Goal: Task Accomplishment & Management: Manage account settings

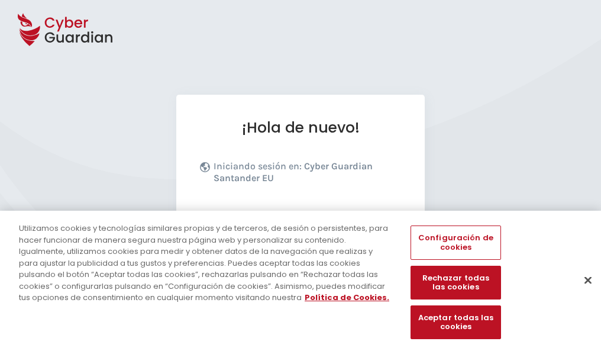
scroll to position [145, 0]
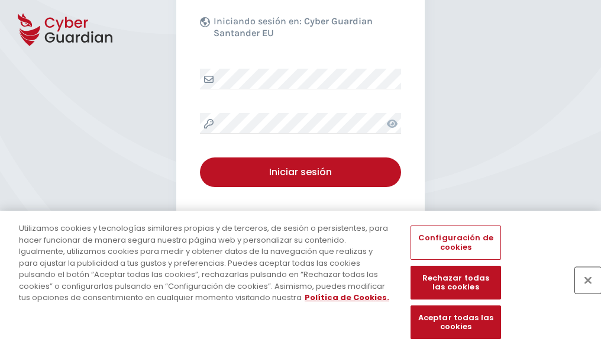
click at [582, 292] on button "Cerrar" at bounding box center [588, 280] width 26 height 26
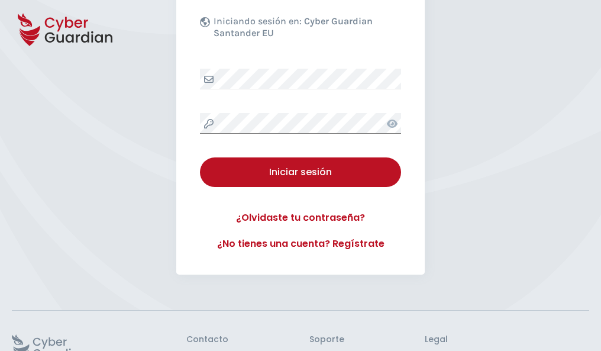
scroll to position [230, 0]
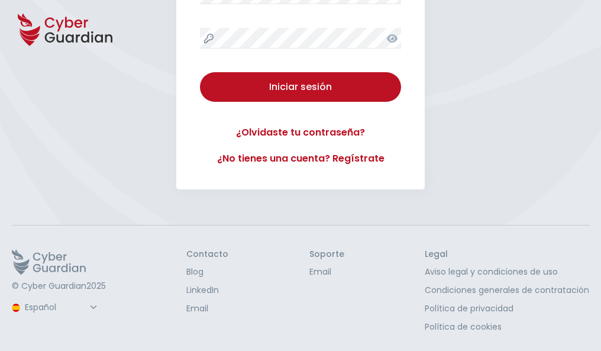
click at [200, 72] on button "Iniciar sesión" at bounding box center [300, 87] width 201 height 30
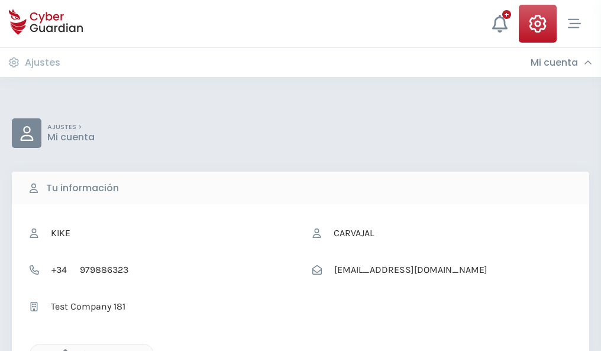
click at [62, 350] on icon "button" at bounding box center [62, 354] width 10 height 10
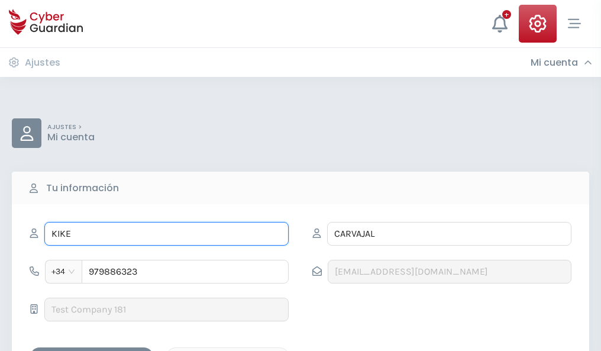
click at [166, 234] on input "KIKE" at bounding box center [166, 234] width 244 height 24
type input "K"
type input "Trini"
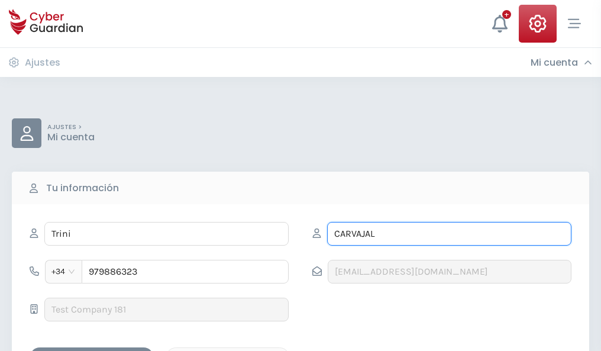
click at [449, 234] on input "CARVAJAL" at bounding box center [449, 234] width 244 height 24
type input "C"
type input "Montenegro"
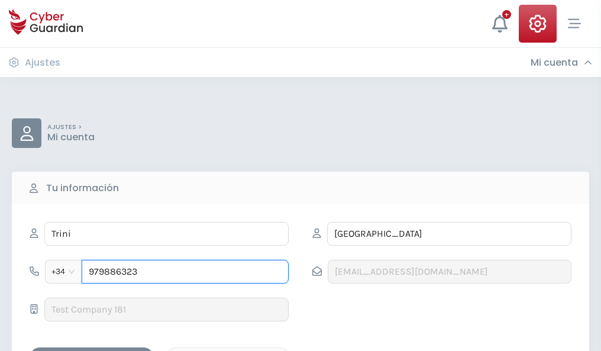
click at [185, 272] on input "979886323" at bounding box center [185, 272] width 207 height 24
type input "9"
type input "819104701"
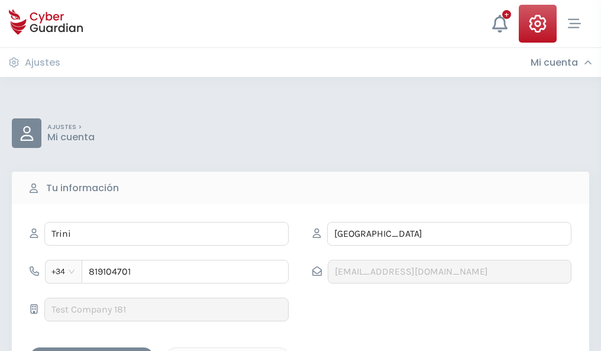
click at [92, 350] on div "Guardar cambios" at bounding box center [91, 357] width 107 height 15
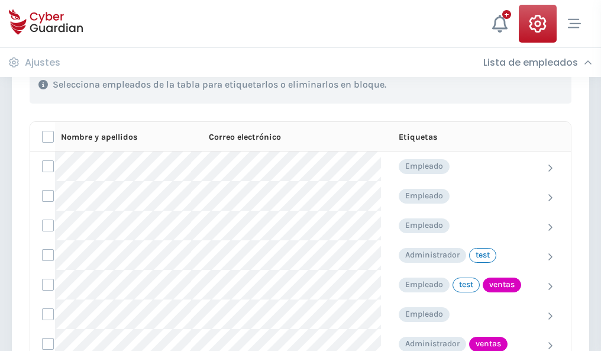
scroll to position [536, 0]
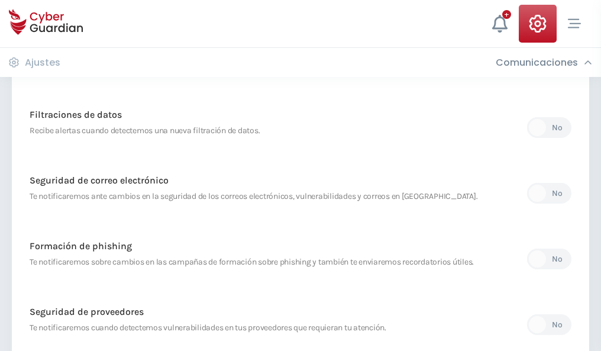
scroll to position [623, 0]
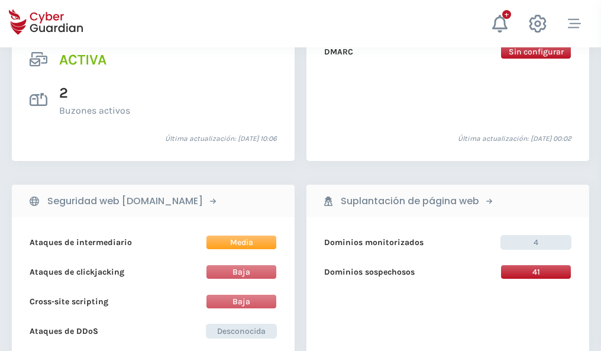
scroll to position [1203, 0]
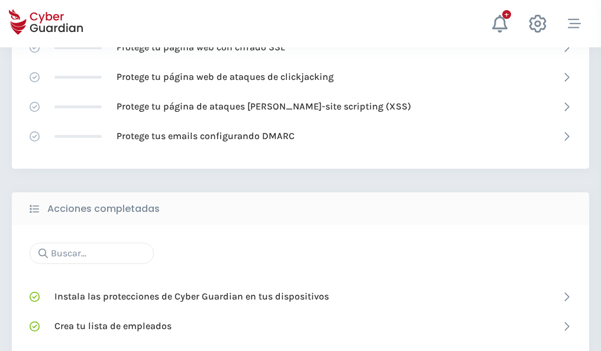
scroll to position [789, 0]
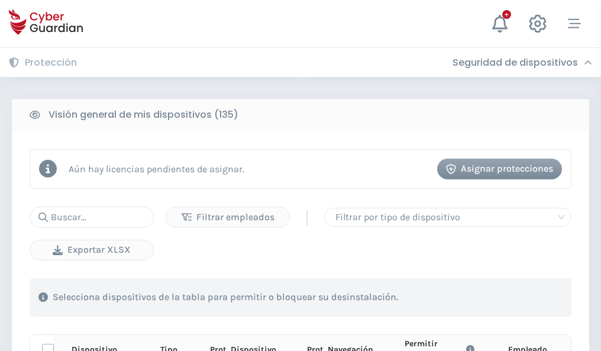
scroll to position [1046, 0]
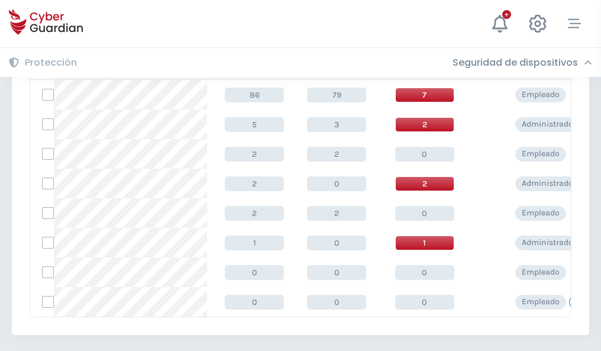
scroll to position [549, 0]
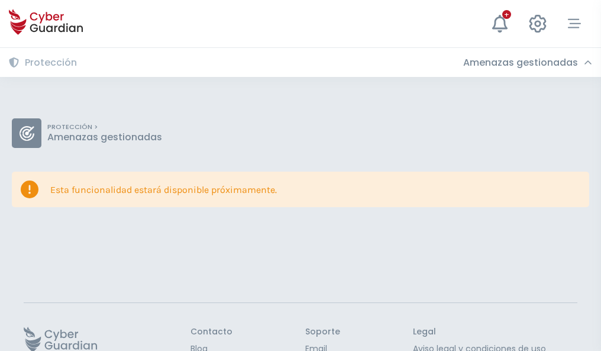
scroll to position [77, 0]
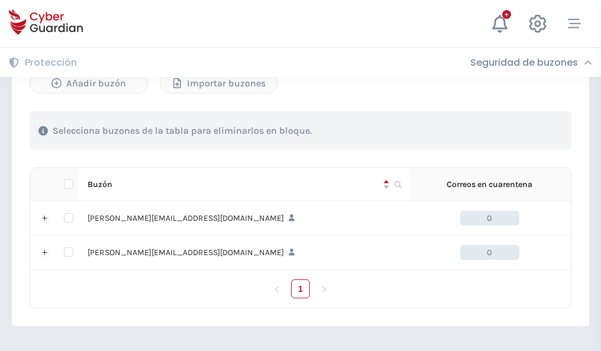
scroll to position [514, 0]
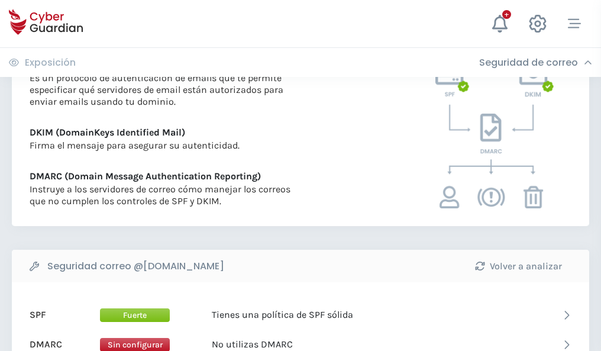
scroll to position [639, 0]
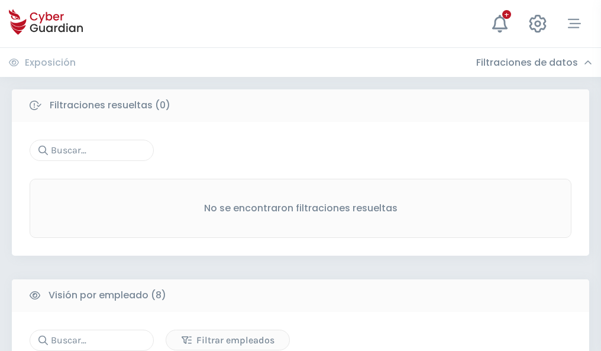
scroll to position [1009, 0]
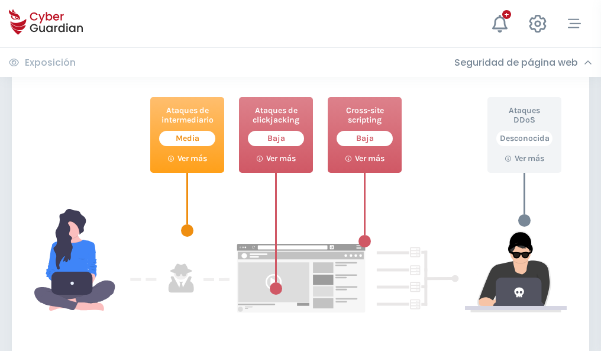
scroll to position [645, 0]
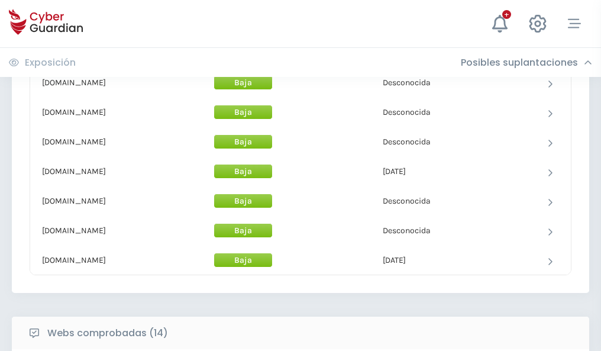
scroll to position [1154, 0]
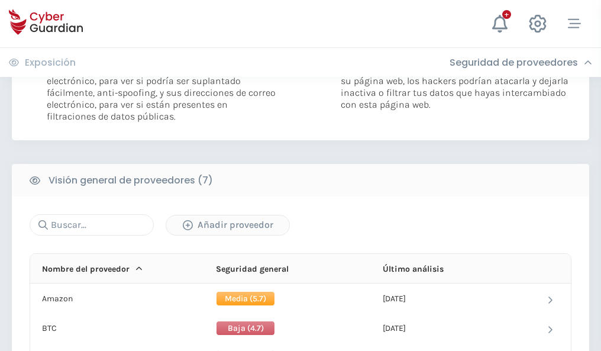
scroll to position [793, 0]
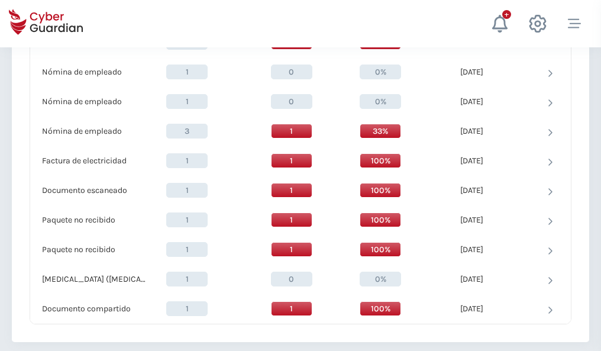
scroll to position [1227, 0]
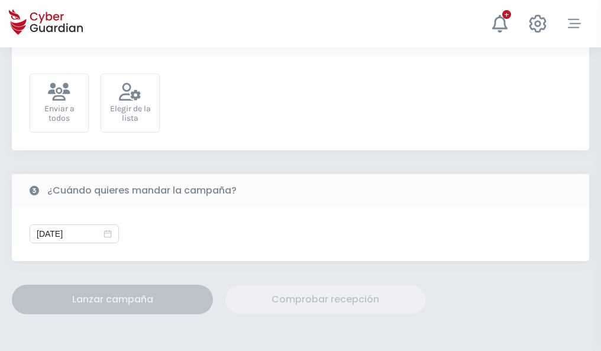
scroll to position [433, 0]
